Goal: Find specific page/section: Locate a particular part of the current website

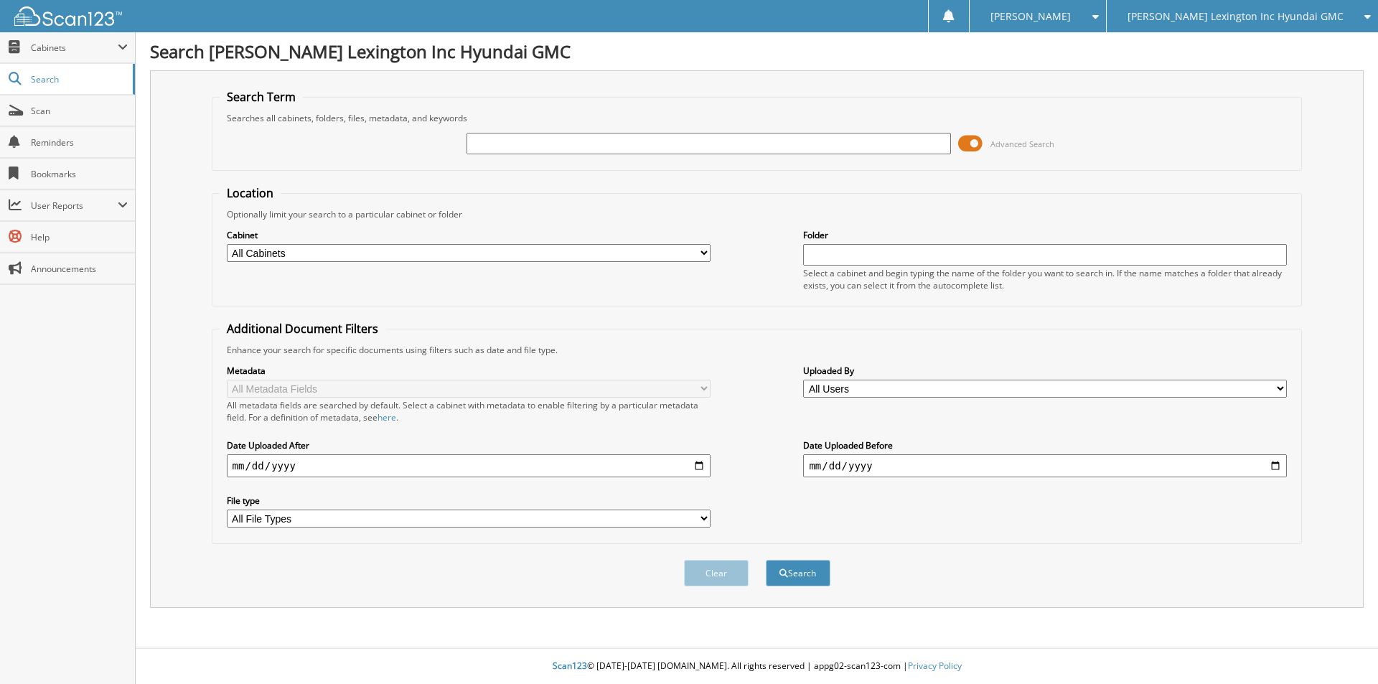
click at [651, 144] on input "text" at bounding box center [709, 144] width 484 height 22
type input "6213932"
click at [766, 560] on button "Search" at bounding box center [798, 573] width 65 height 27
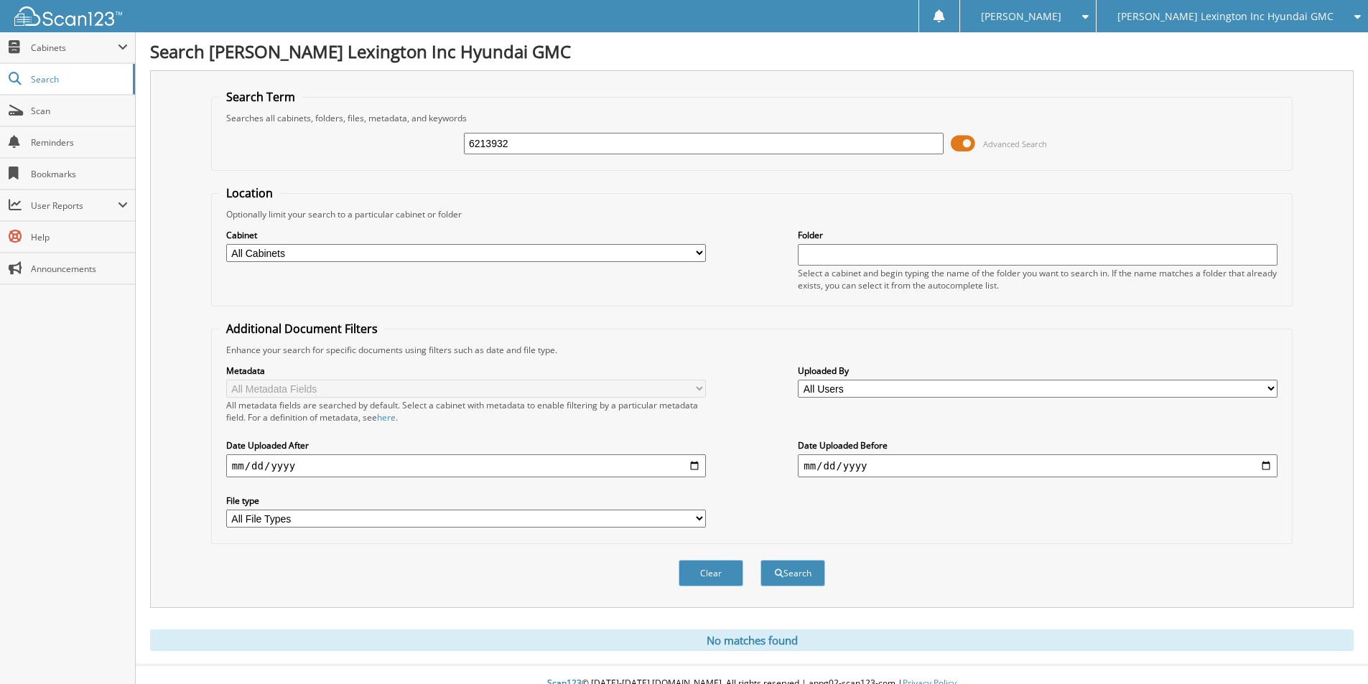
scroll to position [18, 0]
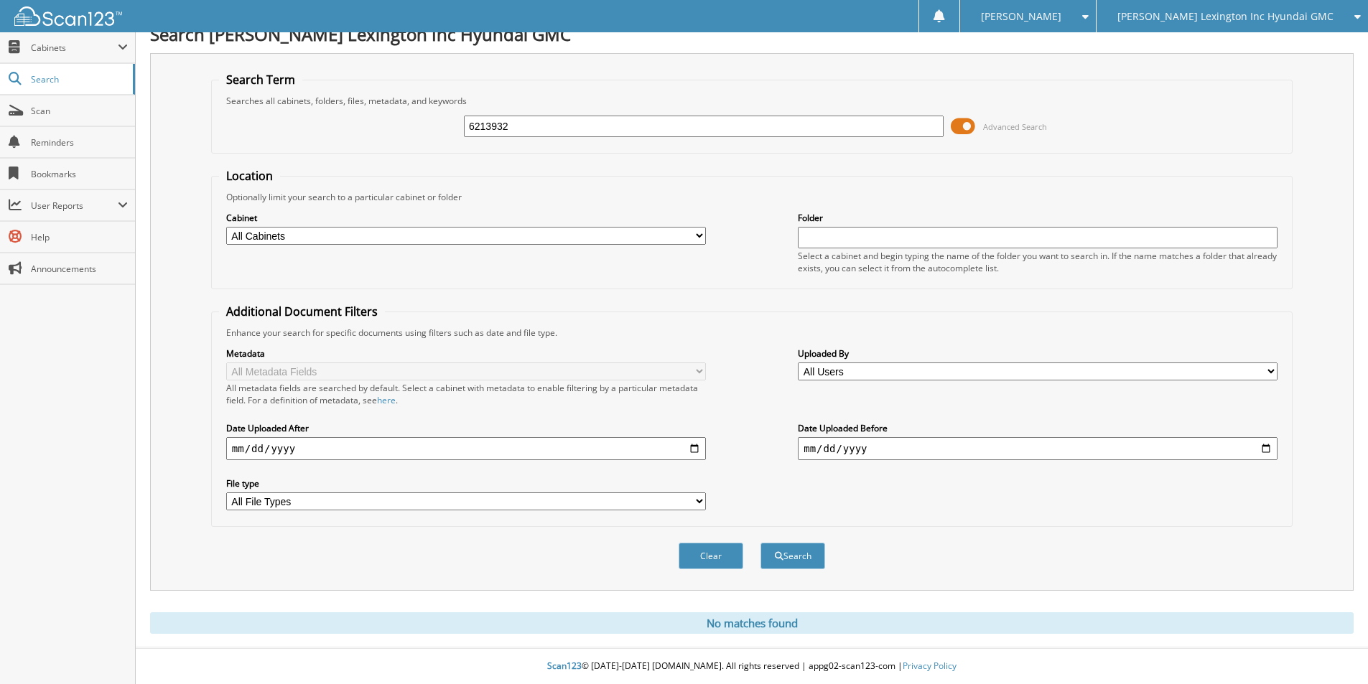
click at [590, 126] on input "6213932" at bounding box center [704, 127] width 480 height 22
type input "6212919"
click at [760, 543] on button "Search" at bounding box center [792, 556] width 65 height 27
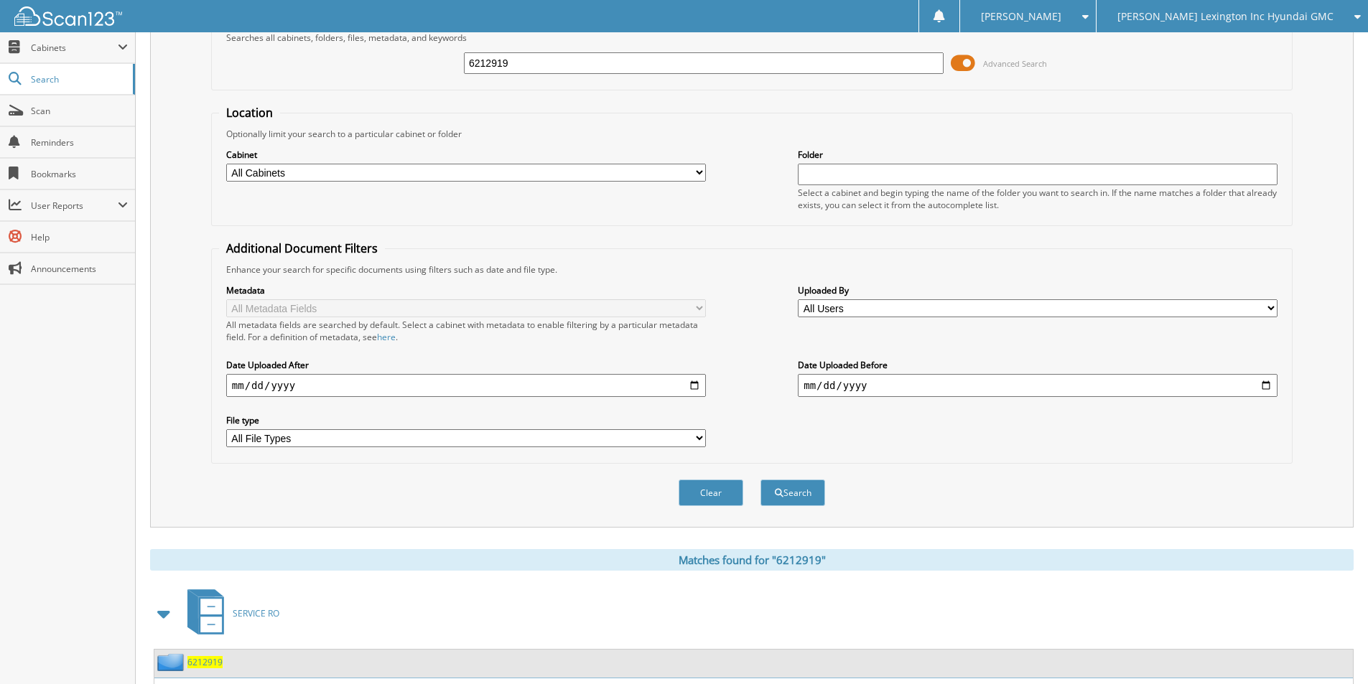
scroll to position [174, 0]
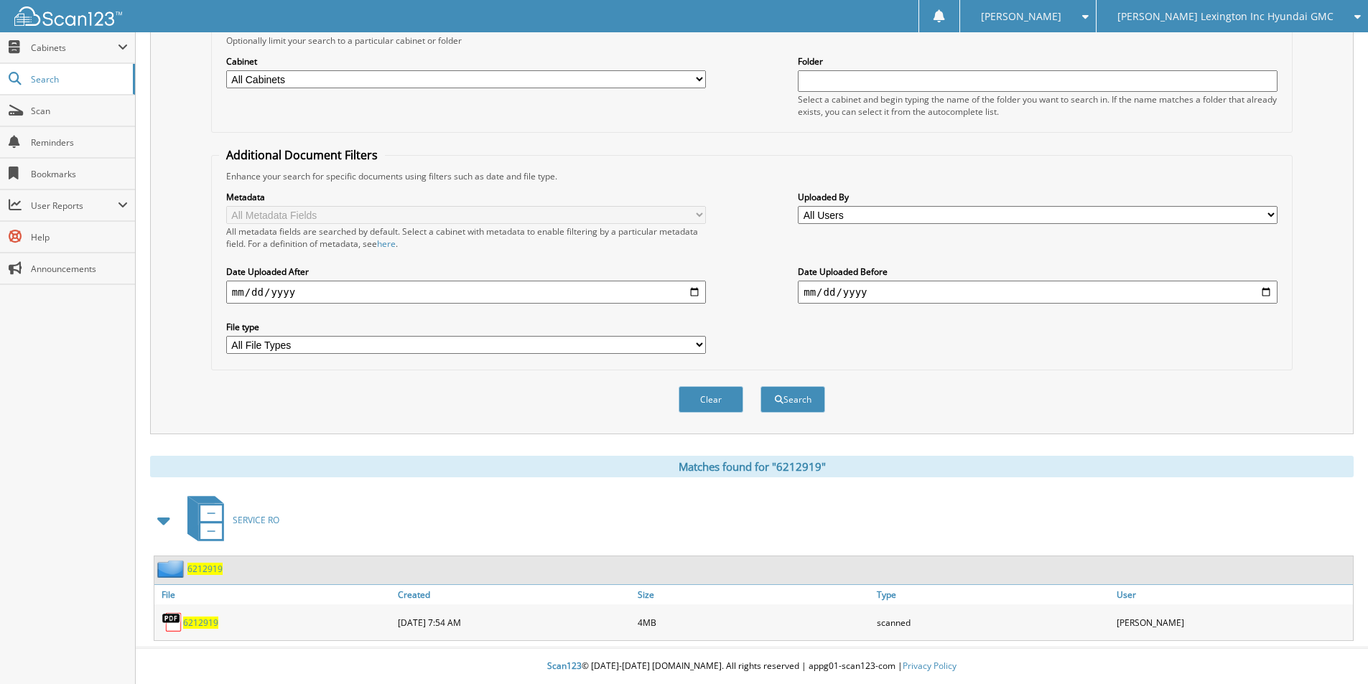
click at [197, 618] on span "6212919" at bounding box center [200, 623] width 35 height 12
